Goal: Information Seeking & Learning: Check status

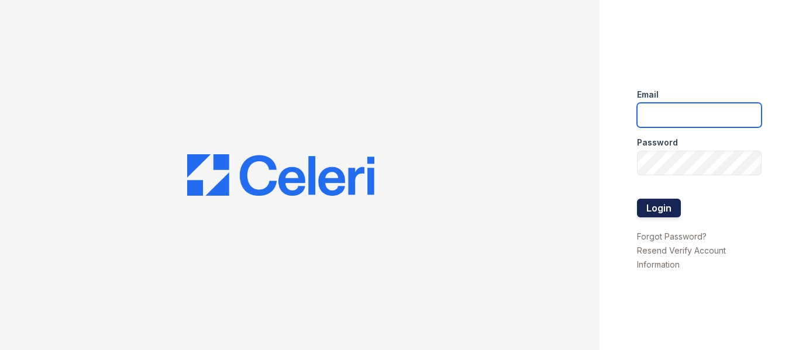
type input "[EMAIL_ADDRESS][DOMAIN_NAME]"
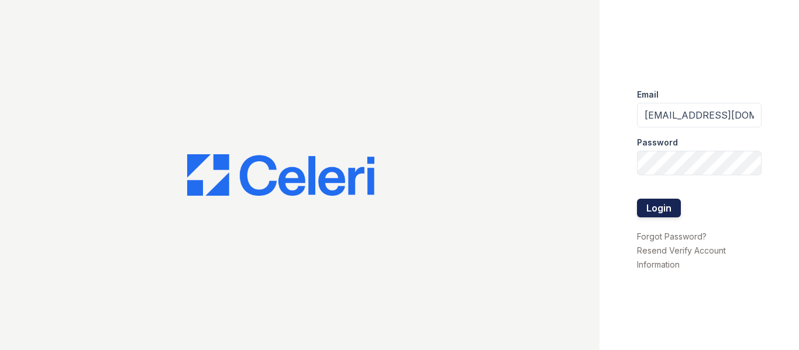
click at [641, 205] on button "Login" at bounding box center [659, 208] width 44 height 19
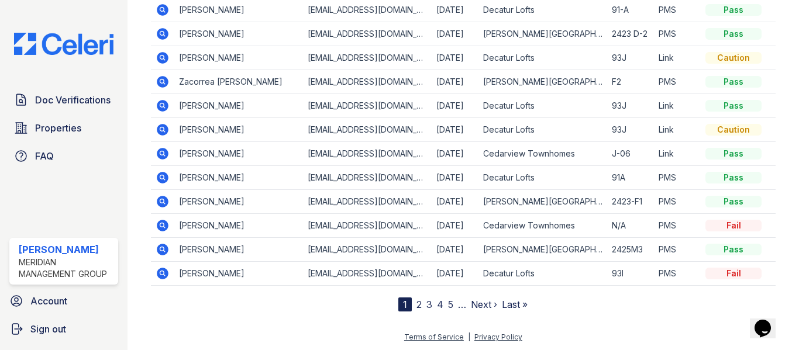
scroll to position [202, 0]
click at [417, 301] on link "2" at bounding box center [419, 304] width 5 height 12
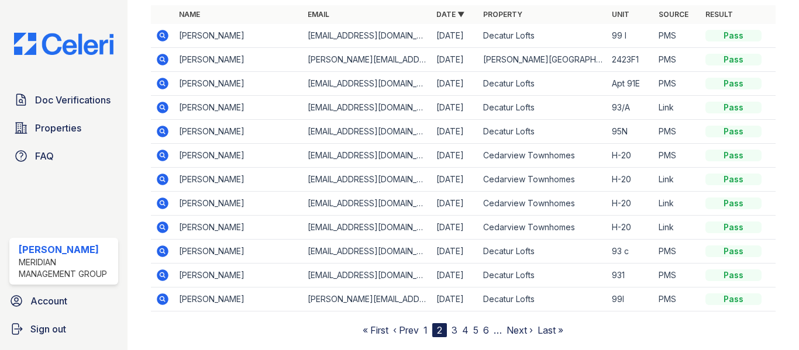
scroll to position [169, 0]
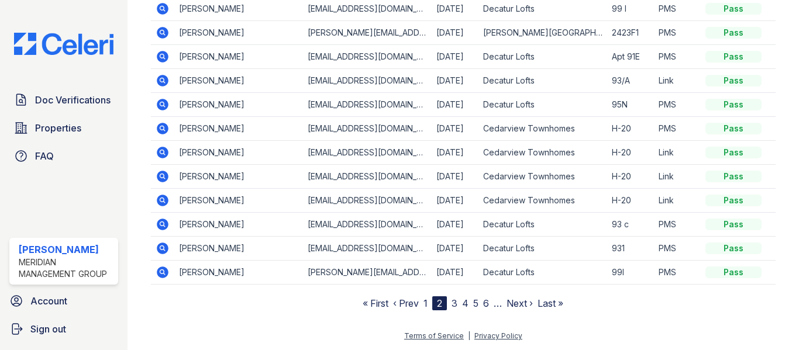
click at [424, 308] on link "1" at bounding box center [426, 304] width 4 height 12
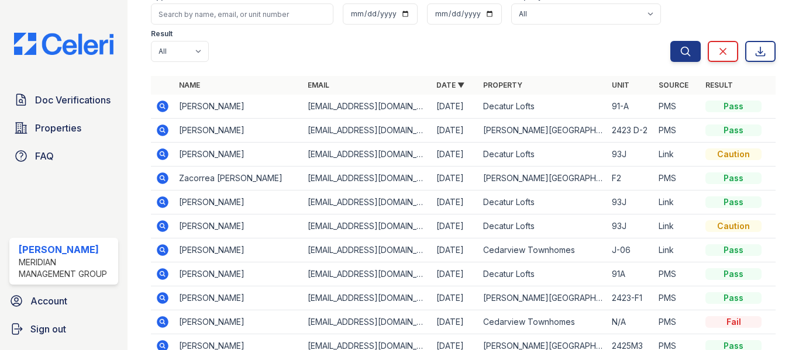
scroll to position [59, 0]
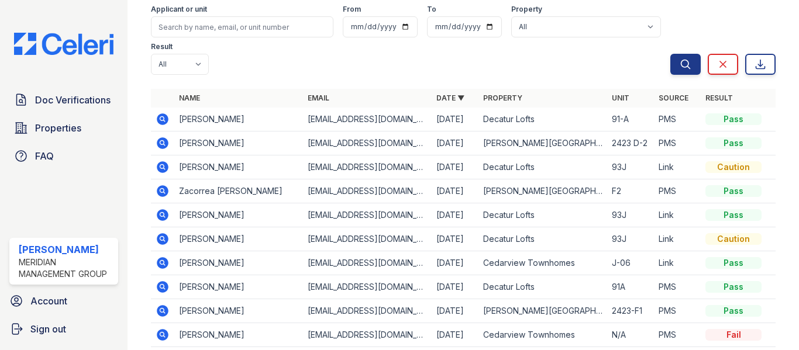
click at [161, 144] on icon at bounding box center [161, 142] width 3 height 3
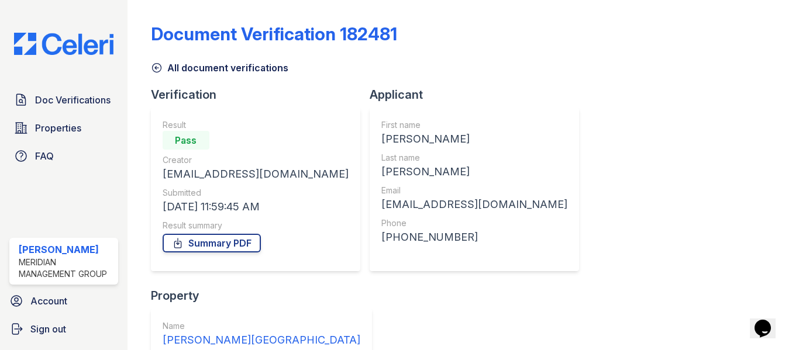
click at [153, 67] on icon at bounding box center [157, 68] width 12 height 12
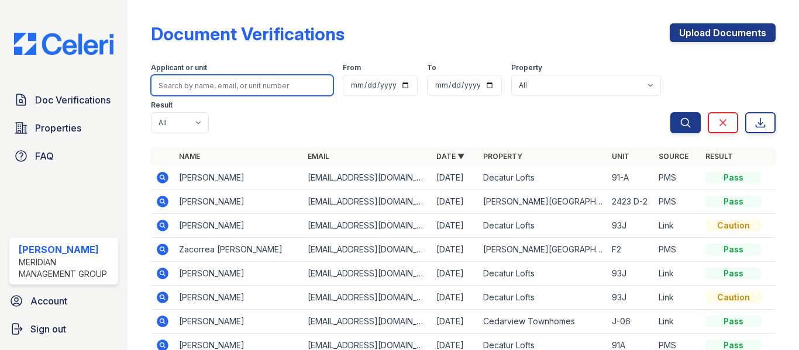
click at [237, 90] on input "search" at bounding box center [242, 85] width 183 height 21
type input "Natia Lindsey"
click at [670, 112] on button "Search" at bounding box center [685, 122] width 30 height 21
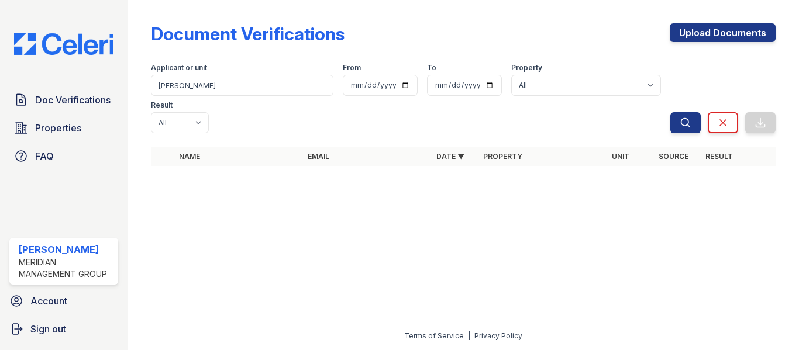
drag, startPoint x: 238, startPoint y: 73, endPoint x: 175, endPoint y: 87, distance: 64.0
click at [175, 87] on div "Applicant or unit Natia Lindsey" at bounding box center [242, 79] width 183 height 33
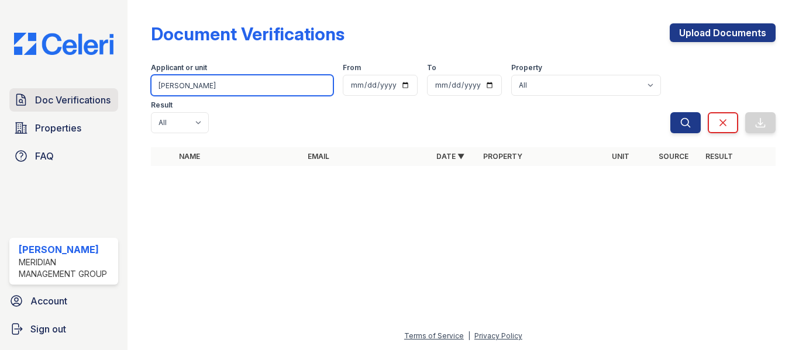
drag, startPoint x: 226, startPoint y: 78, endPoint x: 109, endPoint y: 102, distance: 118.9
click at [109, 102] on div "Doc Verifications Properties FAQ Amos Smith Meridian Management Group Account S…" at bounding box center [399, 175] width 799 height 350
drag, startPoint x: 169, startPoint y: 84, endPoint x: 181, endPoint y: 92, distance: 14.6
click at [169, 84] on input "deseree" at bounding box center [242, 85] width 183 height 21
type input "desiree dickens"
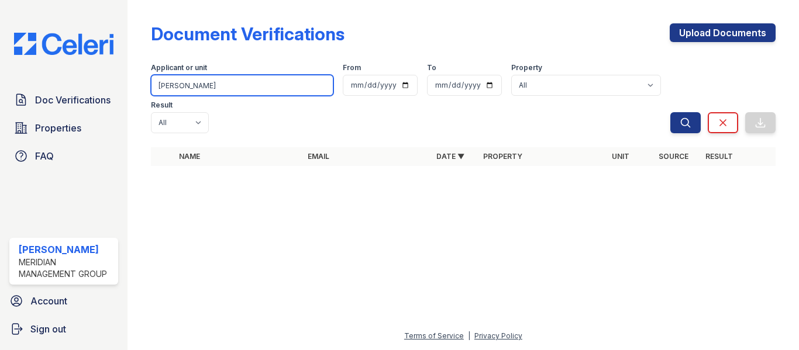
click at [670, 112] on button "Search" at bounding box center [685, 122] width 30 height 21
click at [257, 85] on input "desiree dickens" at bounding box center [242, 85] width 183 height 21
click at [670, 112] on button "Search" at bounding box center [685, 122] width 30 height 21
drag, startPoint x: 227, startPoint y: 91, endPoint x: 115, endPoint y: 132, distance: 119.6
click at [115, 132] on div "Doc Verifications Properties FAQ Amos Smith Meridian Management Group Account S…" at bounding box center [399, 175] width 799 height 350
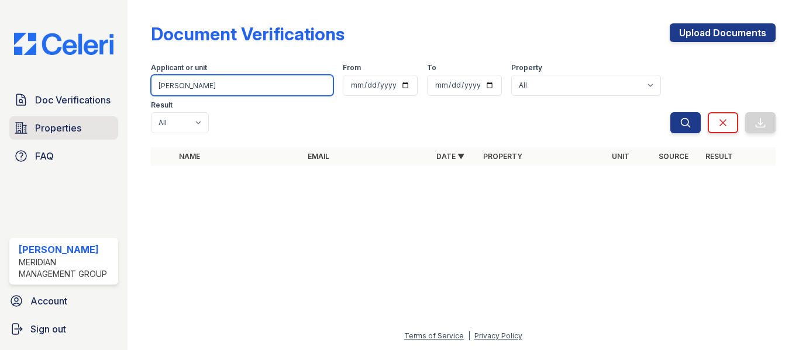
type input "michelle williams"
click at [670, 112] on button "Search" at bounding box center [685, 122] width 30 height 21
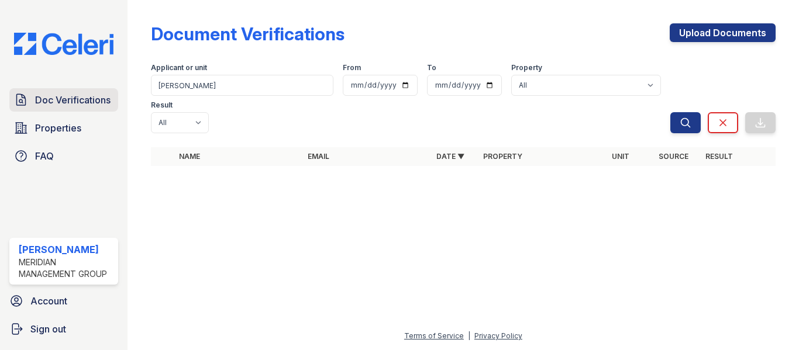
click at [97, 94] on span "Doc Verifications" at bounding box center [72, 100] width 75 height 14
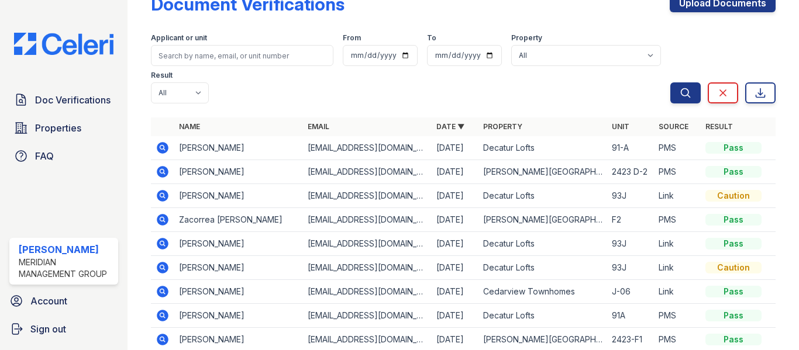
scroll to position [59, 0]
